Goal: Information Seeking & Learning: Learn about a topic

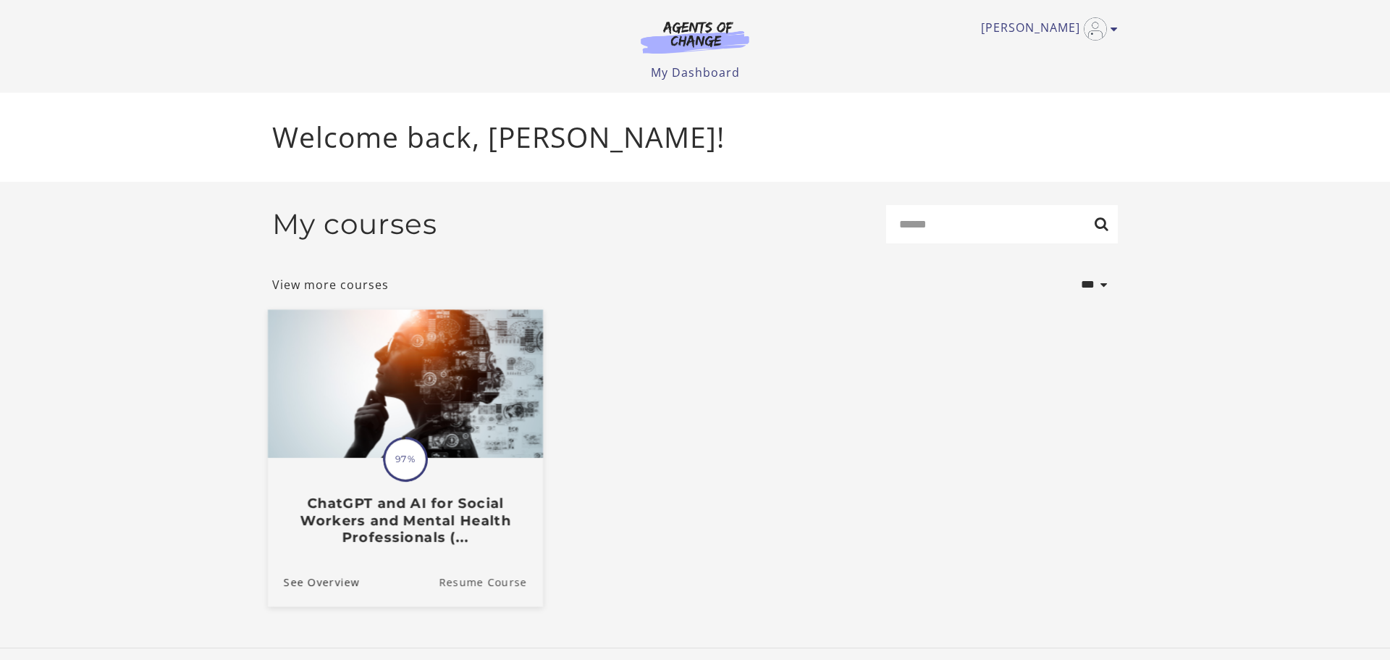
click at [516, 586] on link "Resume Course" at bounding box center [491, 581] width 104 height 49
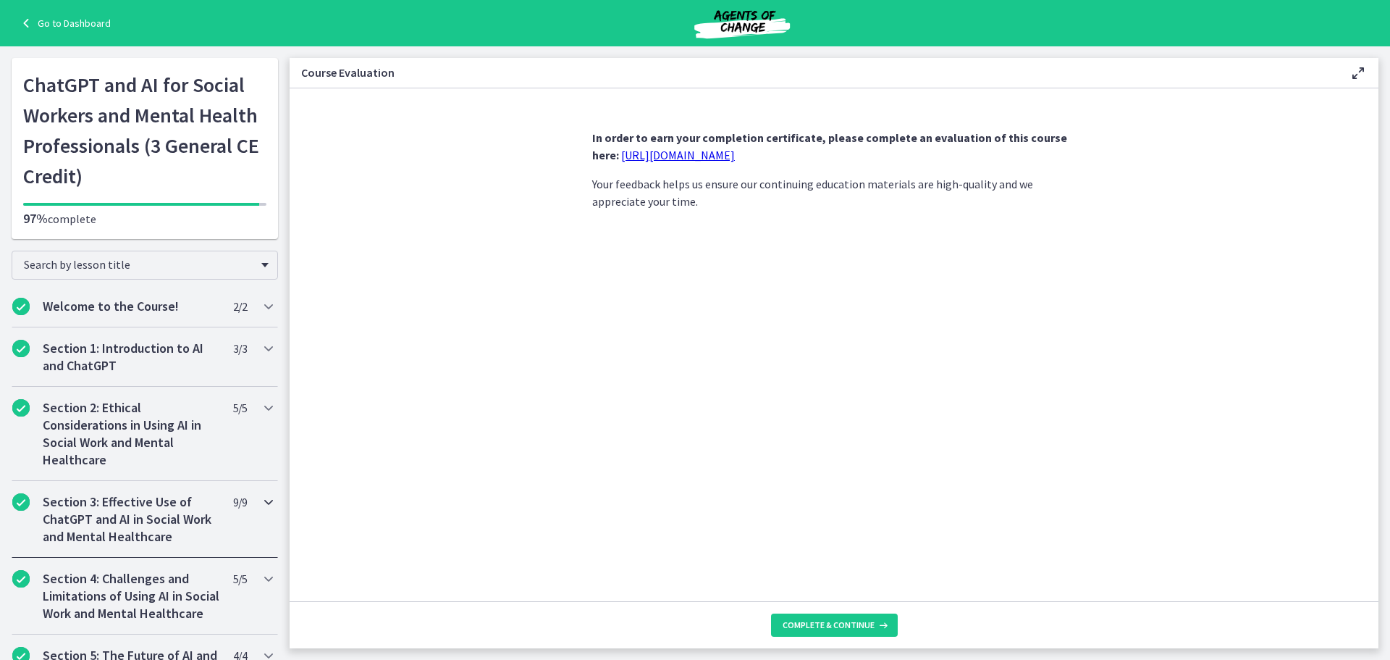
scroll to position [45, 0]
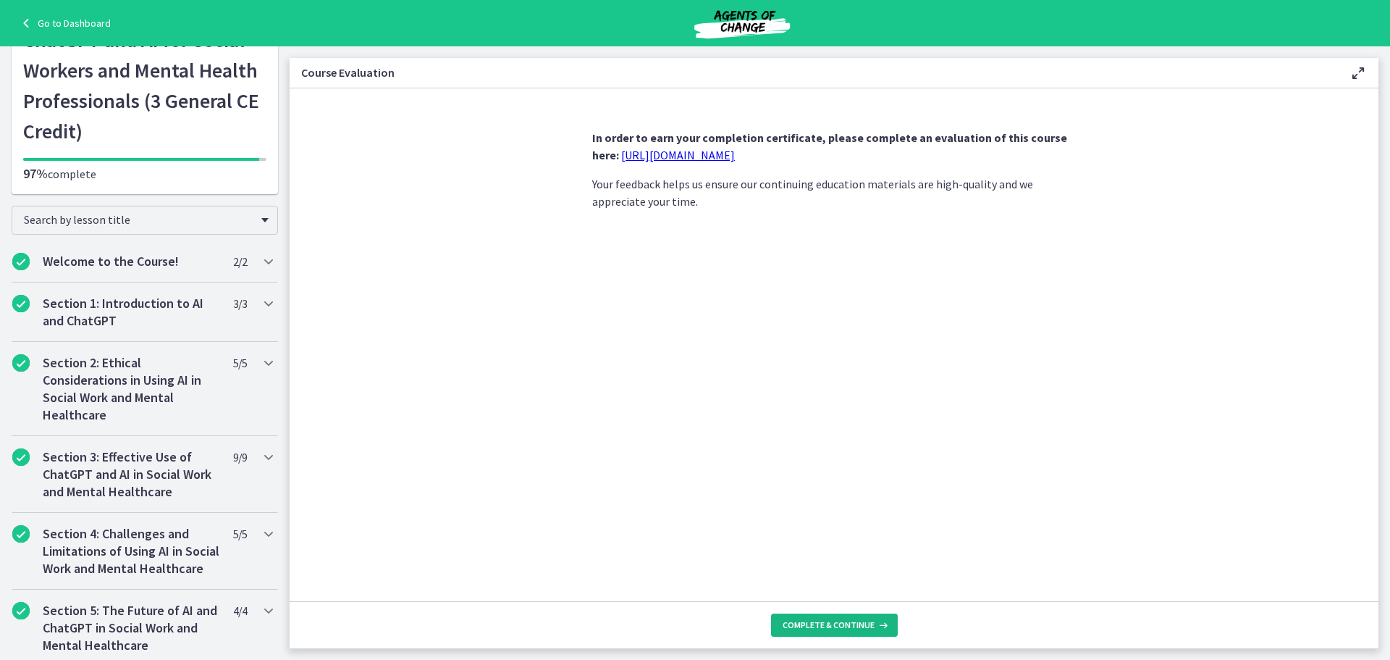
click at [811, 629] on span "Complete & continue" at bounding box center [829, 625] width 92 height 12
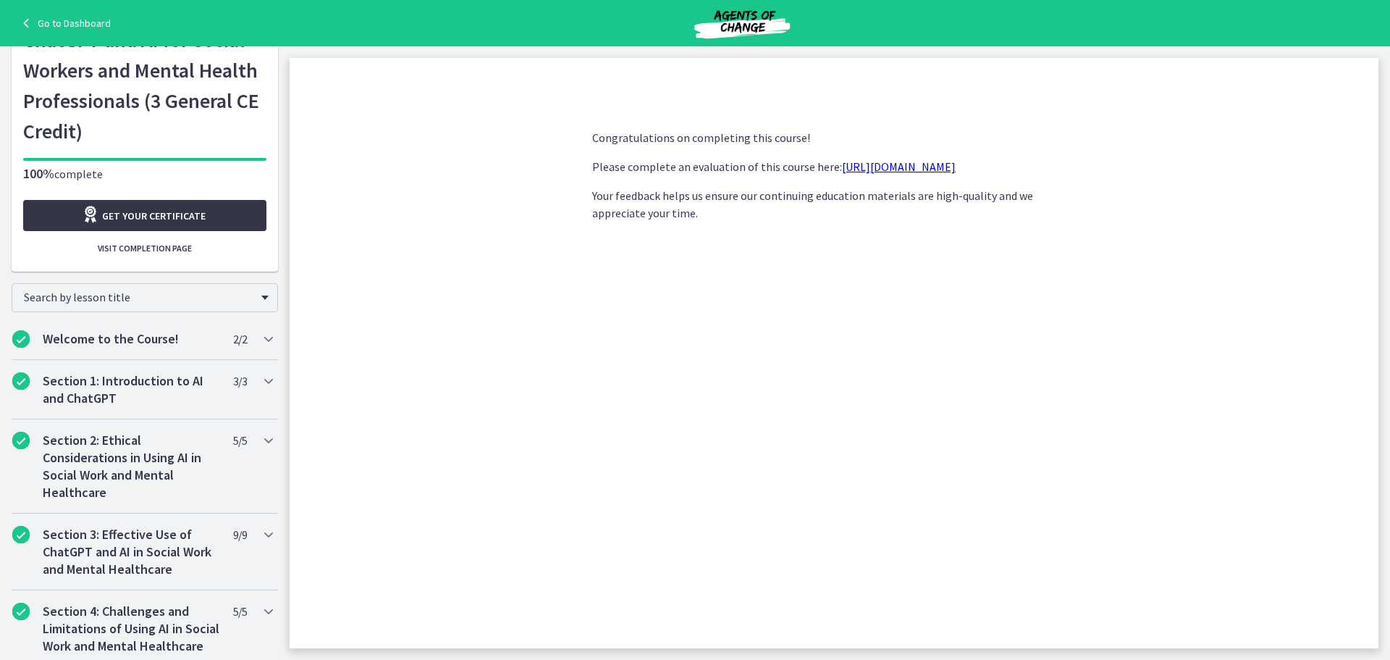
click at [113, 213] on span "Get your certificate" at bounding box center [154, 215] width 104 height 17
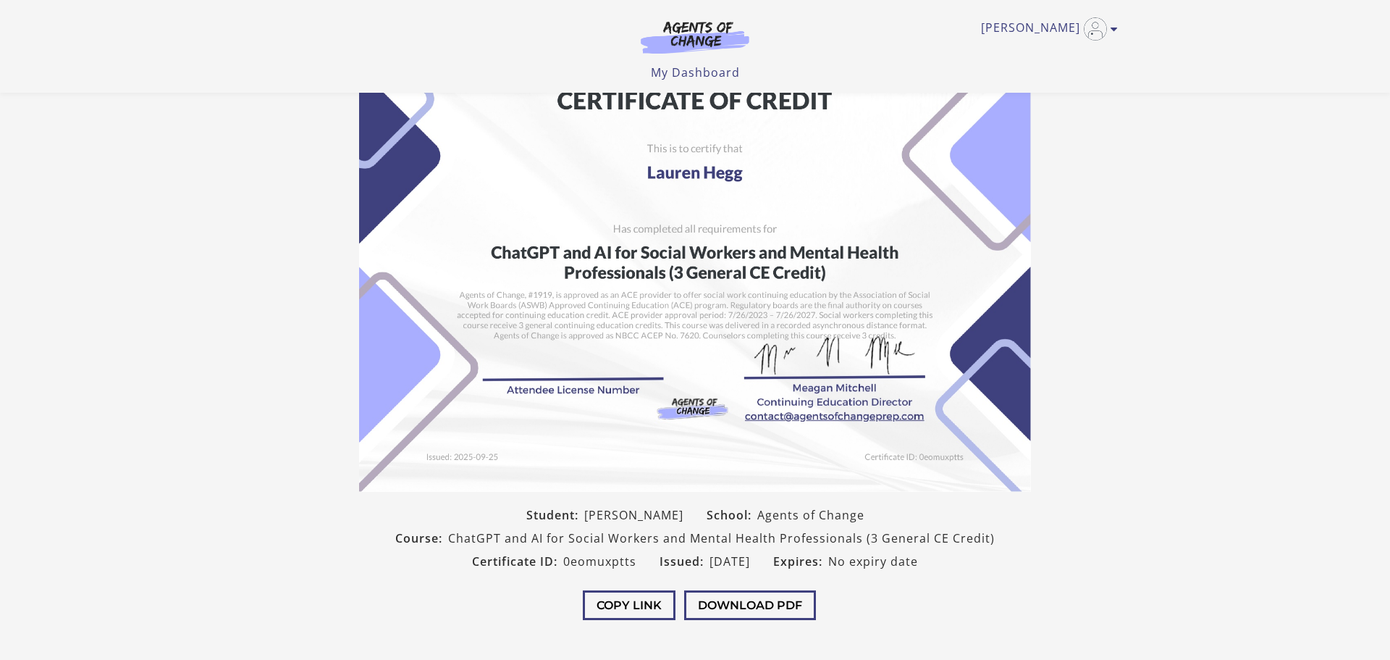
scroll to position [24, 0]
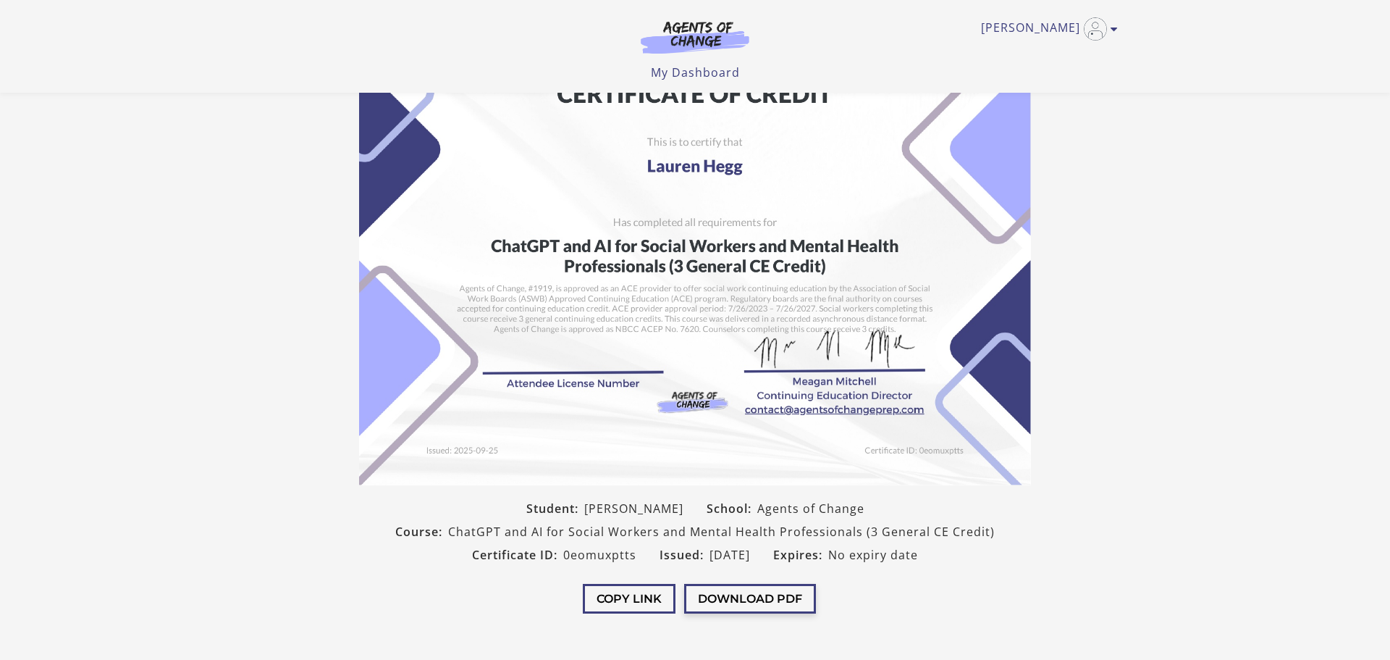
click at [770, 597] on button "Download PDF" at bounding box center [750, 598] width 132 height 30
